Goal: Obtain resource: Obtain resource

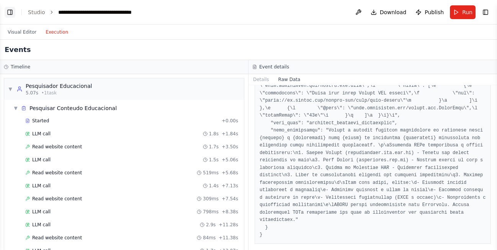
click at [9, 11] on button "Toggle Left Sidebar" at bounding box center [10, 12] width 11 height 11
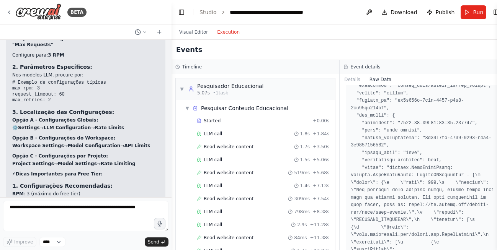
scroll to position [2615, 0]
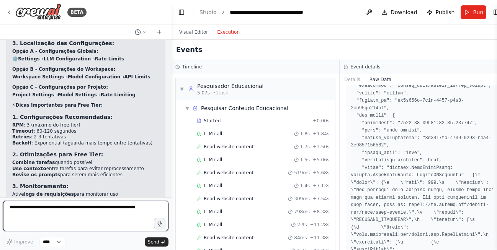
click at [61, 209] on textarea at bounding box center [85, 216] width 165 height 31
type textarea "**********"
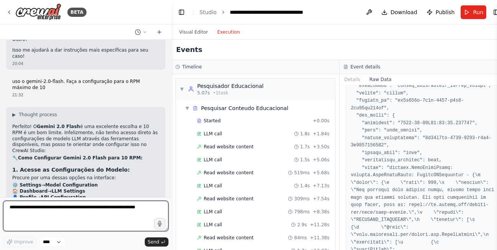
scroll to position [2866, 0]
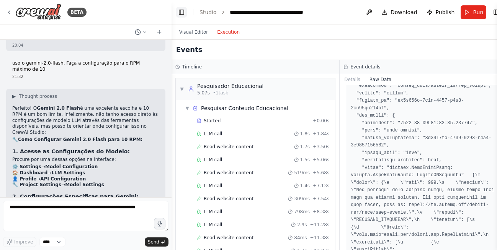
click at [182, 11] on button "Toggle Left Sidebar" at bounding box center [181, 12] width 11 height 11
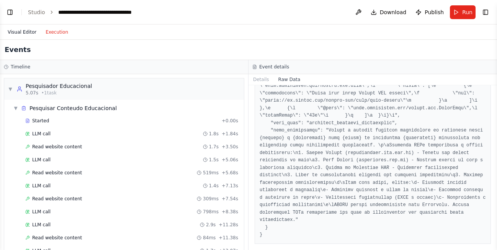
click at [26, 31] on button "Visual Editor" at bounding box center [22, 32] width 38 height 9
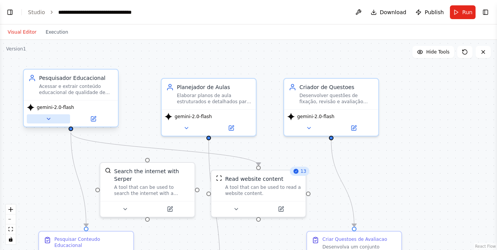
click at [48, 119] on icon at bounding box center [48, 119] width 3 height 2
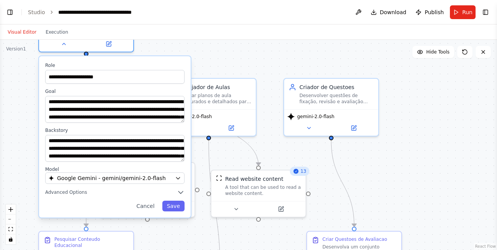
drag, startPoint x: 146, startPoint y: 164, endPoint x: 161, endPoint y: 86, distance: 79.1
click at [161, 86] on div "**********" at bounding box center [115, 137] width 152 height 162
click at [179, 190] on icon "button" at bounding box center [181, 193] width 8 height 8
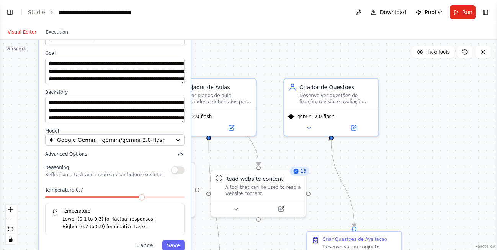
drag, startPoint x: 100, startPoint y: 195, endPoint x: 97, endPoint y: 157, distance: 38.0
click at [97, 157] on button "Advanced Options" at bounding box center [114, 154] width 139 height 8
click at [149, 246] on button "Cancel" at bounding box center [145, 245] width 27 height 11
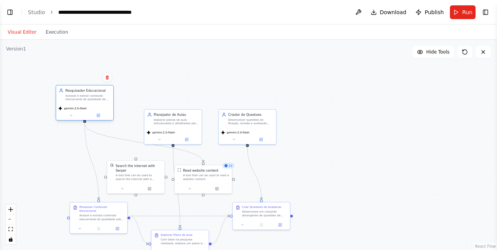
drag, startPoint x: 106, startPoint y: 43, endPoint x: 90, endPoint y: 111, distance: 70.0
click at [90, 111] on div "gemini-2.0-flash" at bounding box center [84, 112] width 57 height 16
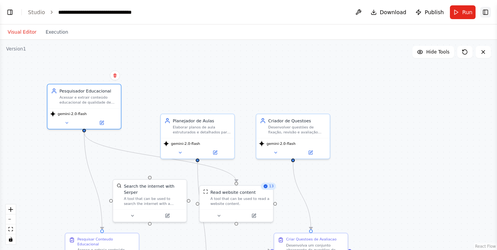
click at [487, 13] on button "Toggle Right Sidebar" at bounding box center [485, 12] width 11 height 11
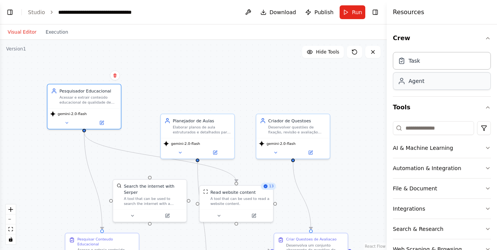
click at [428, 82] on div "Agent" at bounding box center [442, 81] width 98 height 18
click at [406, 78] on div "Agent" at bounding box center [411, 81] width 26 height 8
click at [414, 59] on div "Task" at bounding box center [414, 61] width 11 height 8
click at [420, 84] on div "Agent" at bounding box center [417, 81] width 16 height 8
click at [485, 38] on icon "button" at bounding box center [488, 38] width 6 height 6
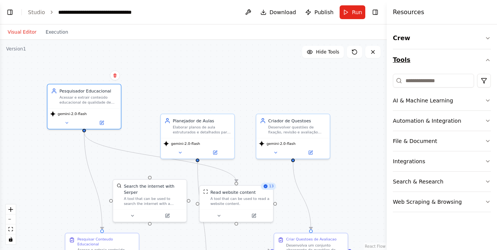
click at [488, 60] on icon "button" at bounding box center [487, 60] width 3 height 2
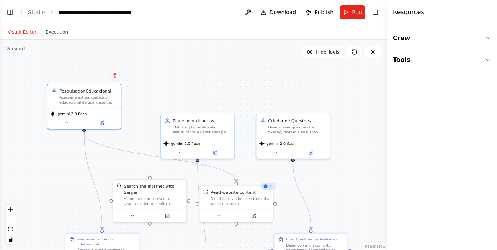
click at [486, 38] on icon "button" at bounding box center [487, 39] width 3 height 2
click at [412, 83] on div "Agent" at bounding box center [417, 81] width 16 height 8
click at [102, 123] on icon at bounding box center [101, 121] width 3 height 3
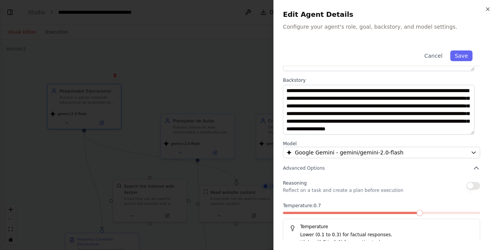
scroll to position [96, 0]
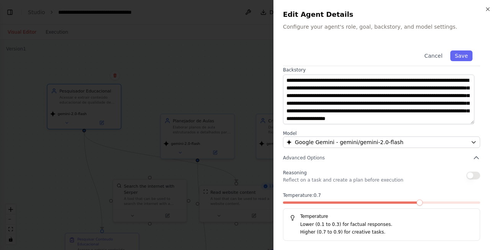
click at [314, 228] on p "Lower (0.1 to 0.3) for factual responses." at bounding box center [386, 225] width 173 height 8
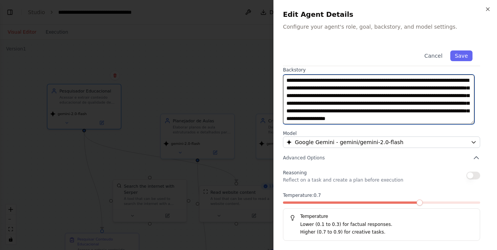
scroll to position [0, 0]
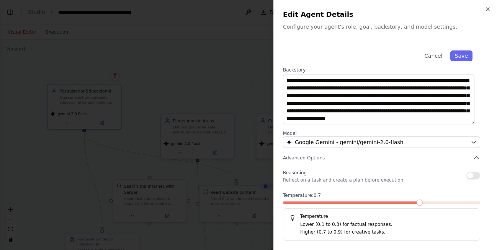
click at [469, 177] on button "button" at bounding box center [473, 176] width 14 height 8
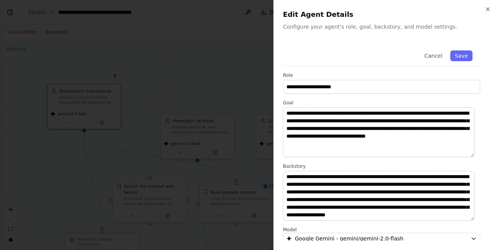
scroll to position [96, 0]
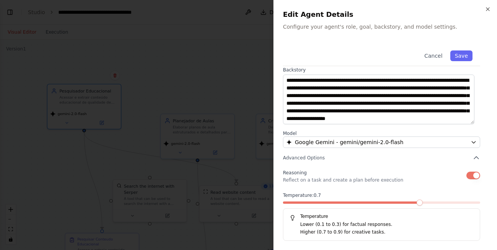
click at [466, 174] on button "button" at bounding box center [473, 176] width 14 height 8
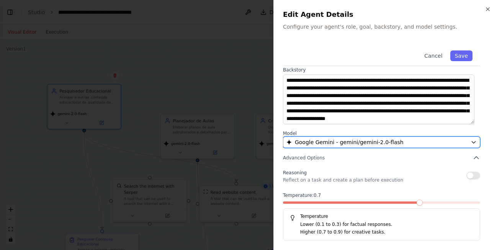
click at [406, 142] on div "Google Gemini - gemini/gemini-2.0-flash" at bounding box center [376, 143] width 181 height 8
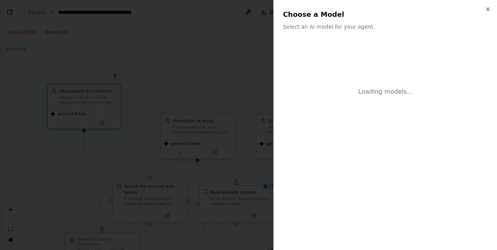
scroll to position [0, 0]
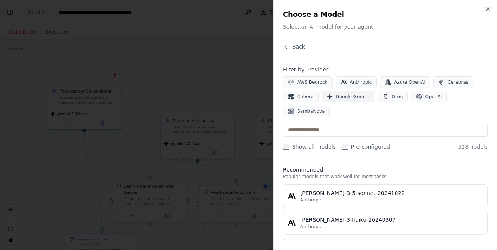
click at [353, 96] on span "Google Gemini" at bounding box center [353, 97] width 34 height 6
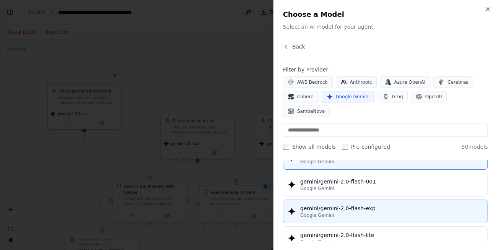
scroll to position [345, 0]
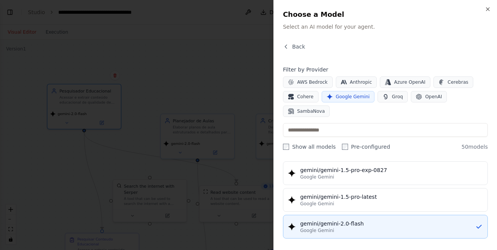
click at [341, 220] on div "gemini/gemini-2.0-flash" at bounding box center [387, 224] width 175 height 8
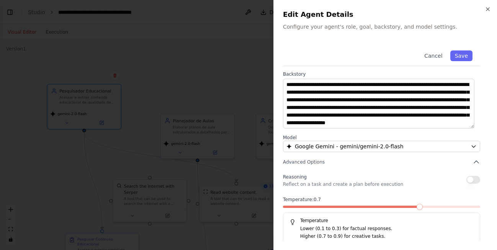
scroll to position [96, 0]
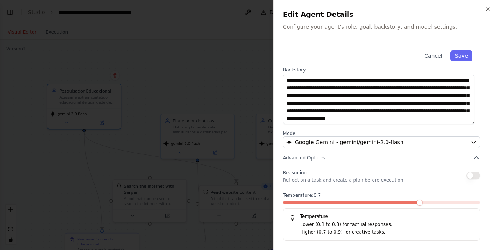
click at [417, 204] on span at bounding box center [420, 203] width 6 height 6
click at [433, 57] on button "Cancel" at bounding box center [433, 56] width 27 height 11
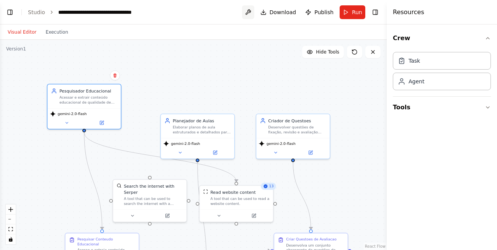
click at [251, 11] on button at bounding box center [248, 12] width 12 height 14
click at [11, 13] on button "Toggle Left Sidebar" at bounding box center [10, 12] width 11 height 11
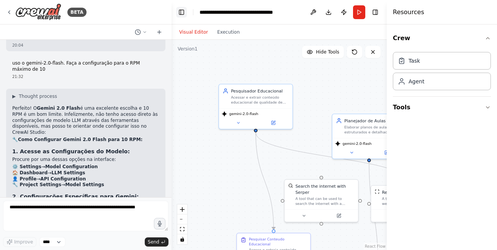
click at [180, 11] on button "Toggle Left Sidebar" at bounding box center [181, 12] width 11 height 11
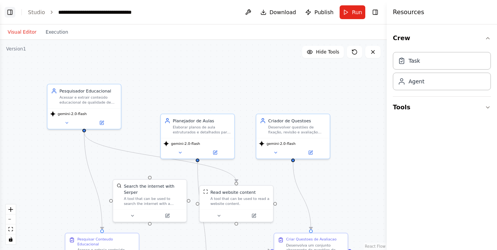
click at [10, 14] on button "Toggle Left Sidebar" at bounding box center [10, 12] width 11 height 11
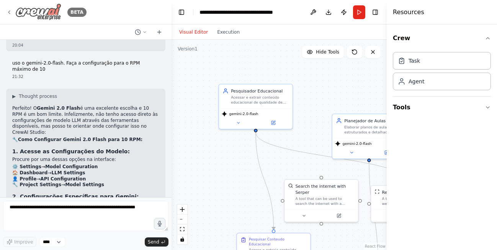
click at [8, 13] on icon at bounding box center [9, 12] width 6 height 6
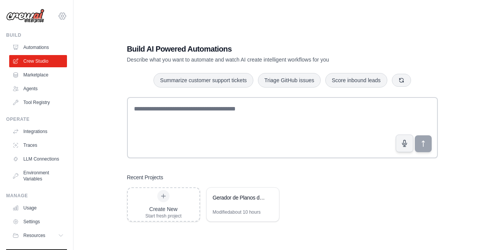
click at [59, 18] on icon at bounding box center [62, 16] width 7 height 7
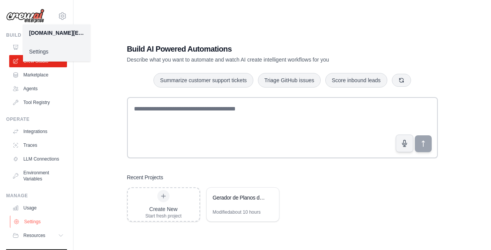
click at [36, 228] on link "Settings" at bounding box center [39, 222] width 58 height 12
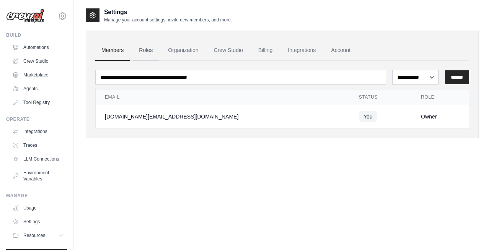
click at [145, 51] on link "Roles" at bounding box center [146, 50] width 26 height 21
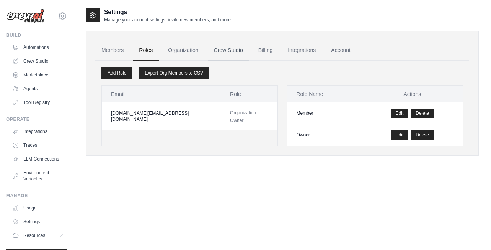
click at [226, 50] on link "Crew Studio" at bounding box center [228, 50] width 41 height 21
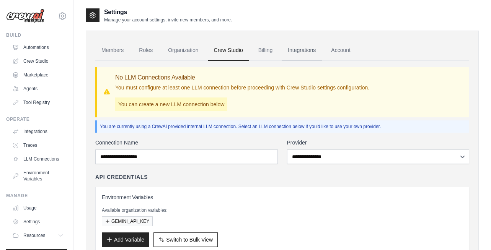
click at [299, 48] on link "Integrations" at bounding box center [302, 50] width 40 height 21
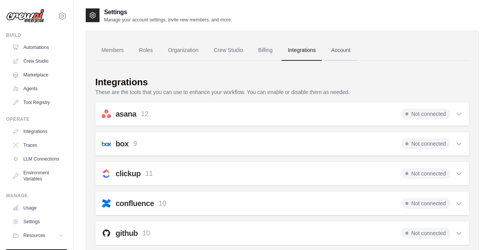
click at [337, 51] on link "Account" at bounding box center [341, 50] width 32 height 21
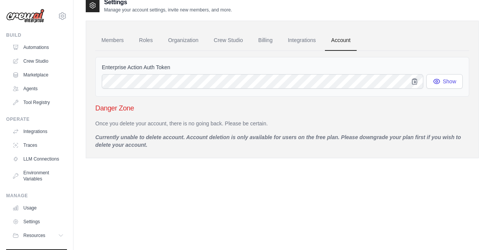
scroll to position [15, 0]
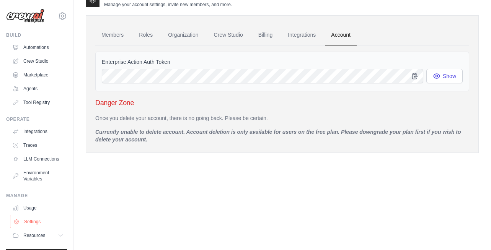
click at [28, 228] on link "Settings" at bounding box center [39, 222] width 58 height 12
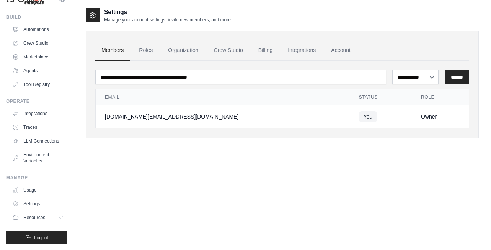
scroll to position [25, 0]
click at [49, 219] on button "Resources" at bounding box center [39, 217] width 58 height 12
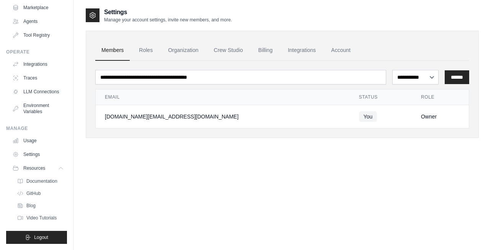
scroll to position [74, 0]
click at [60, 168] on icon at bounding box center [62, 169] width 4 height 2
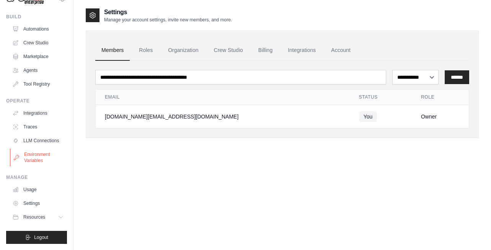
click at [30, 155] on link "Environment Variables" at bounding box center [39, 158] width 58 height 18
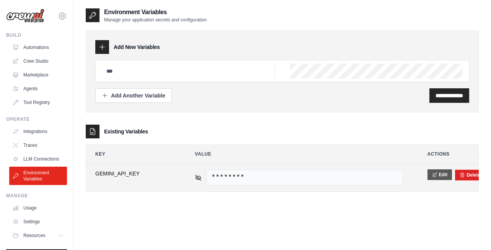
click at [442, 179] on button "Edit" at bounding box center [440, 175] width 25 height 11
click at [435, 175] on button "Save" at bounding box center [438, 175] width 20 height 11
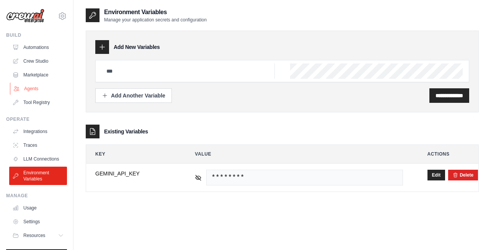
click at [30, 88] on link "Agents" at bounding box center [39, 89] width 58 height 12
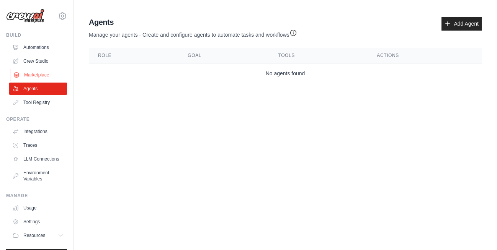
click at [34, 75] on link "Marketplace" at bounding box center [39, 75] width 58 height 12
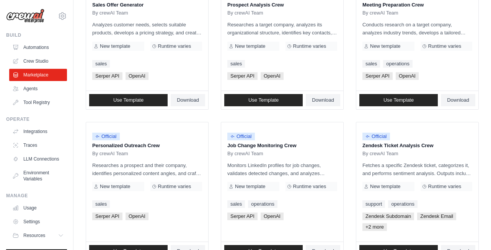
scroll to position [205, 0]
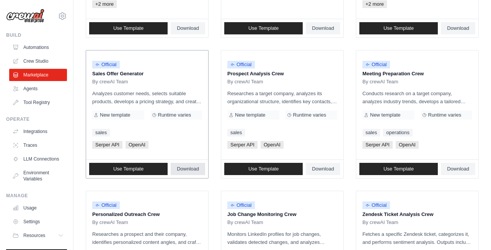
click at [186, 170] on span "Download" at bounding box center [188, 169] width 22 height 6
click at [37, 59] on link "Crew Studio" at bounding box center [39, 61] width 58 height 12
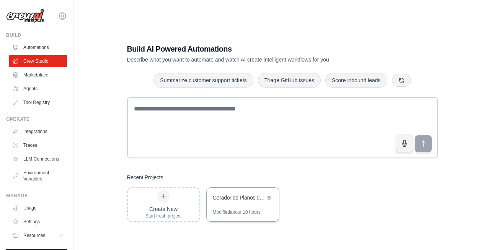
click at [245, 208] on div "Gerador de Planos de Aula Educacionais" at bounding box center [243, 198] width 72 height 21
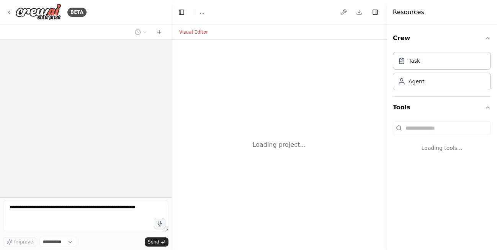
select select "****"
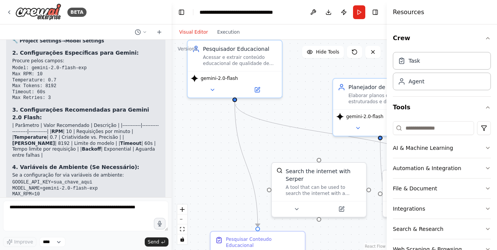
scroll to position [3004, 0]
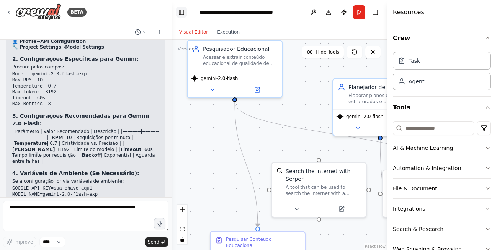
click at [182, 14] on button "Toggle Left Sidebar" at bounding box center [181, 12] width 11 height 11
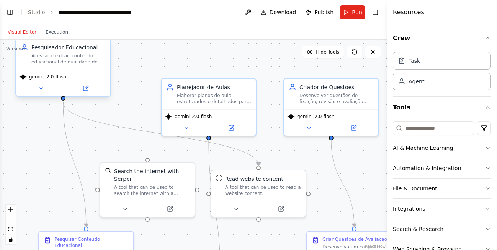
click at [64, 60] on div "Acessar e extrair conteúdo educacional de qualidade de sites educacionais confi…" at bounding box center [68, 59] width 74 height 12
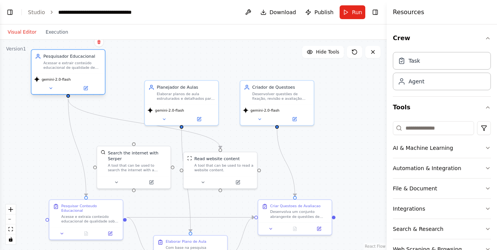
click at [132, 51] on div ".deletable-edge-delete-btn { width: 20px; height: 20px; border: 0px solid #ffff…" at bounding box center [193, 145] width 387 height 211
click at [86, 90] on icon at bounding box center [85, 88] width 3 height 3
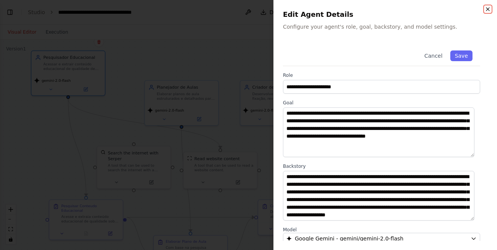
click at [486, 10] on icon "button" at bounding box center [488, 9] width 6 height 6
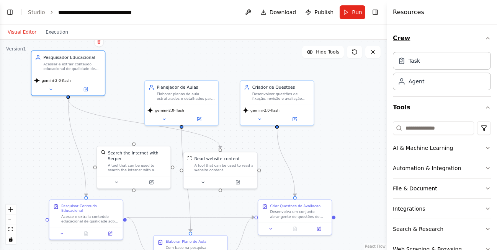
click at [403, 40] on button "Crew" at bounding box center [442, 38] width 98 height 21
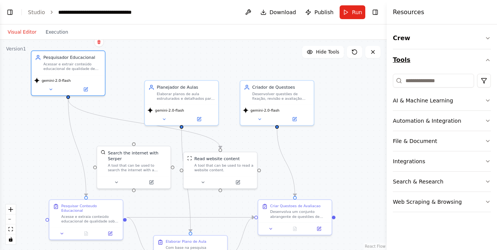
click at [488, 62] on icon "button" at bounding box center [488, 60] width 6 height 6
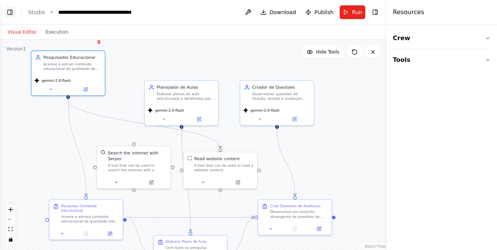
click at [10, 13] on button "Toggle Left Sidebar" at bounding box center [10, 12] width 11 height 11
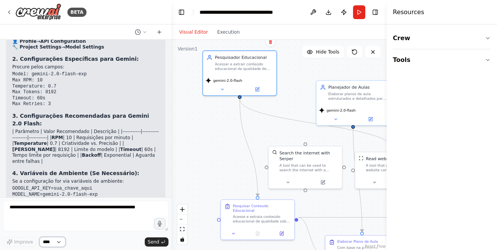
click at [62, 244] on select "****" at bounding box center [52, 242] width 26 height 10
click at [329, 13] on button "Download" at bounding box center [328, 12] width 12 height 14
